Goal: Task Accomplishment & Management: Manage account settings

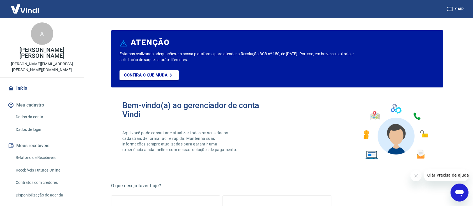
click at [42, 155] on link "Relatório de Recebíveis" at bounding box center [45, 158] width 64 height 12
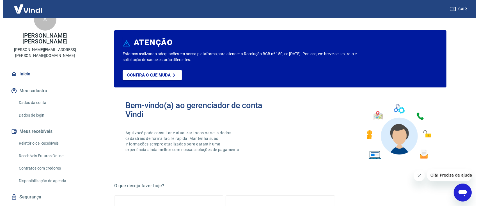
scroll to position [22, 0]
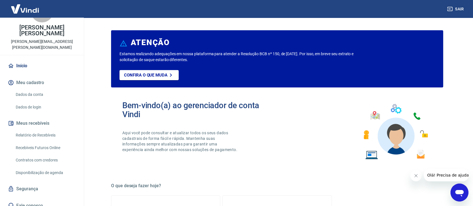
click at [38, 134] on link "Relatório de Recebíveis" at bounding box center [45, 136] width 64 height 12
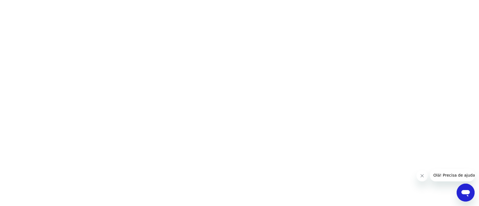
click at [422, 177] on icon "Fechar mensagem da empresa" at bounding box center [422, 176] width 4 height 4
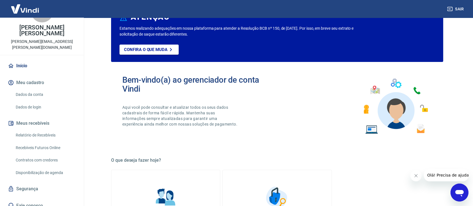
scroll to position [37, 0]
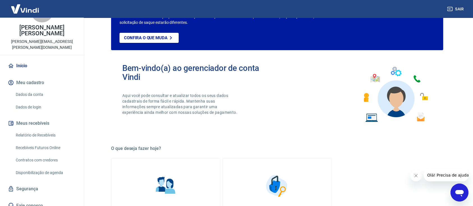
click at [39, 93] on link "Dados da conta" at bounding box center [45, 95] width 64 height 12
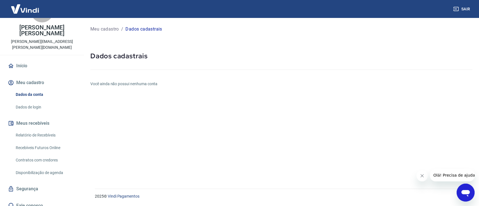
click at [38, 102] on link "Dados de login" at bounding box center [45, 108] width 64 height 12
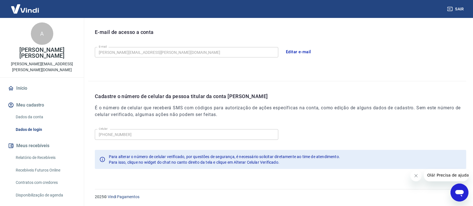
click at [40, 40] on div "A" at bounding box center [42, 33] width 22 height 22
click at [32, 14] on img at bounding box center [25, 8] width 36 height 17
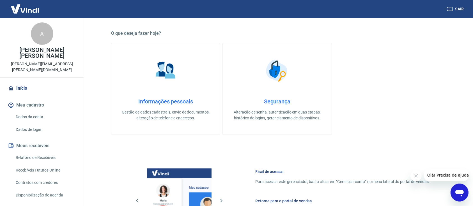
scroll to position [289, 0]
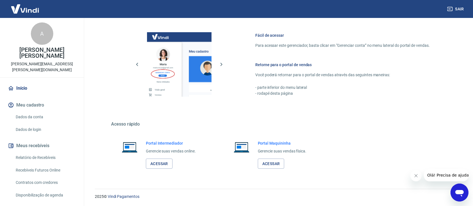
click at [158, 169] on div "Portal Intermediador Gerencie suas vendas online. Acessar" at bounding box center [165, 155] width 109 height 42
click at [159, 167] on link "Acessar" at bounding box center [159, 164] width 27 height 10
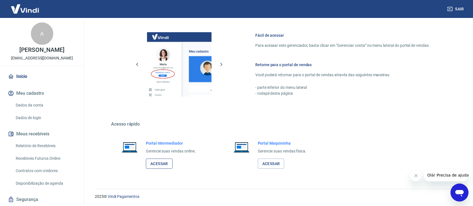
click at [157, 165] on link "Acessar" at bounding box center [159, 164] width 27 height 10
click at [456, 8] on button "Sair" at bounding box center [456, 9] width 20 height 10
